Goal: Check status: Check status

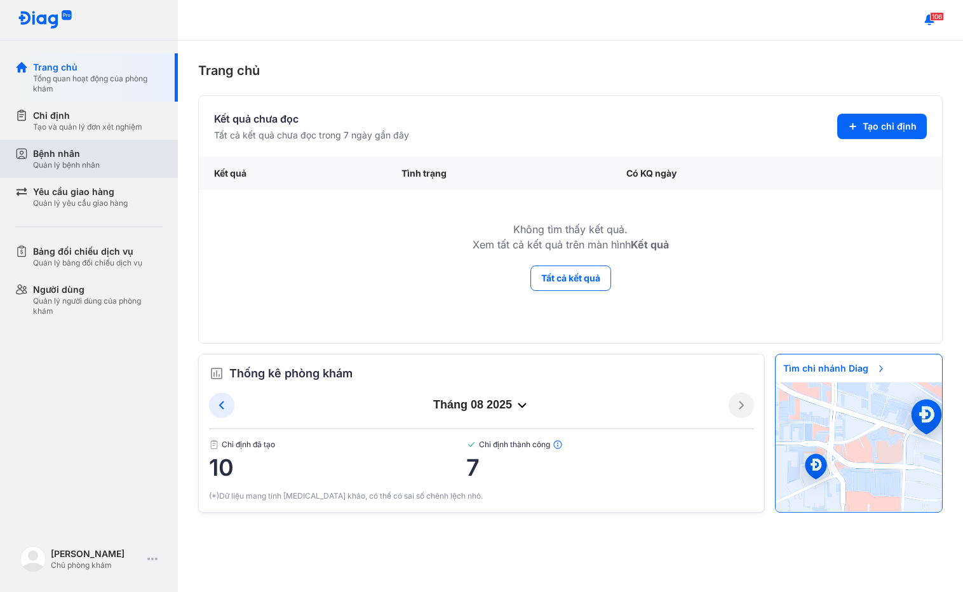
click at [84, 163] on div "Quản lý bệnh nhân" at bounding box center [66, 165] width 67 height 10
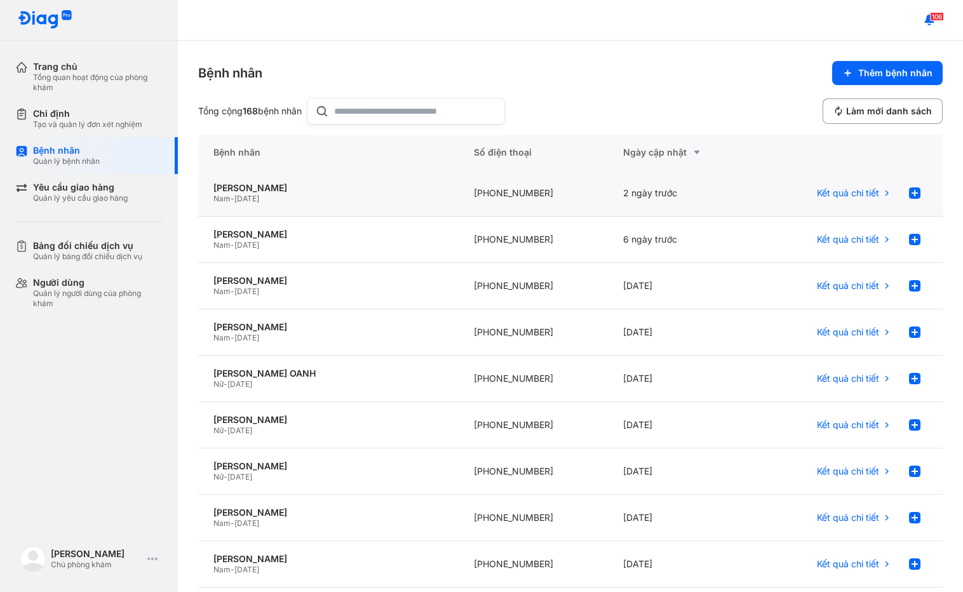
click at [409, 206] on div "TRƯƠNG THỊ THU HIỀN Nam - 14/04/1978" at bounding box center [328, 193] width 261 height 46
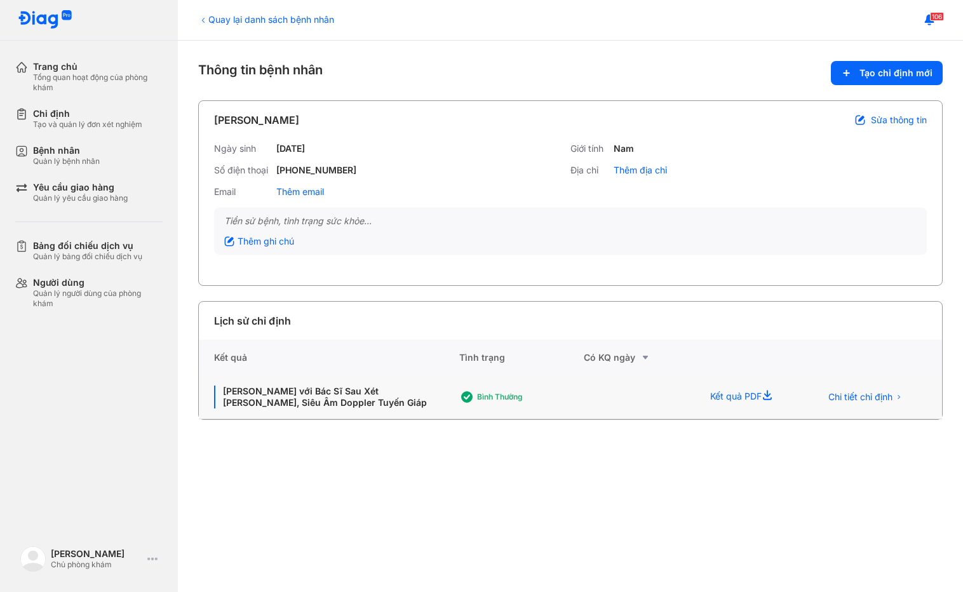
click at [772, 396] on use at bounding box center [767, 395] width 9 height 10
click at [737, 399] on div "Kết quả PDF" at bounding box center [750, 398] width 111 height 44
click at [496, 397] on div "Bình thường" at bounding box center [528, 397] width 102 height 10
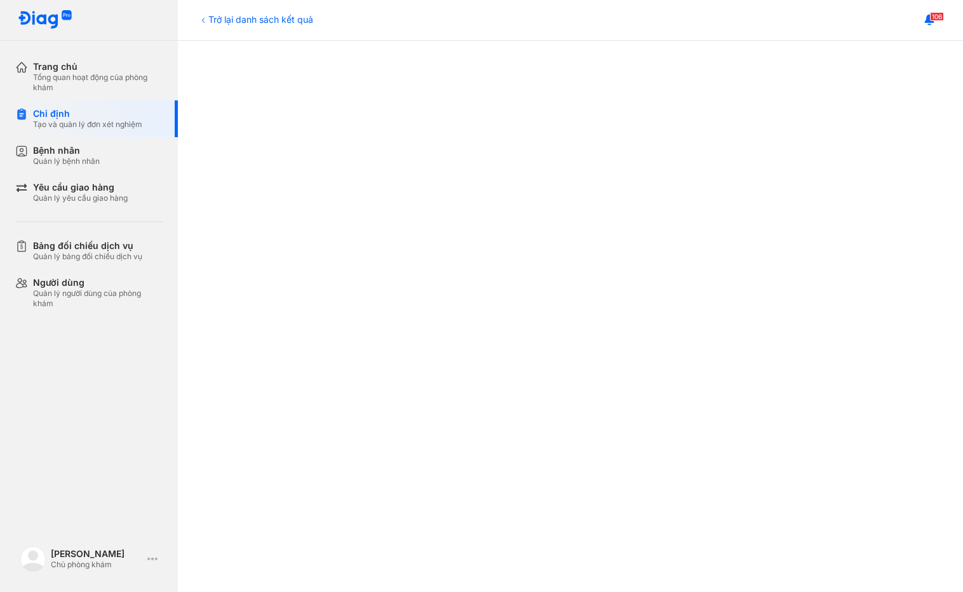
scroll to position [191, 0]
